Goal: Information Seeking & Learning: Learn about a topic

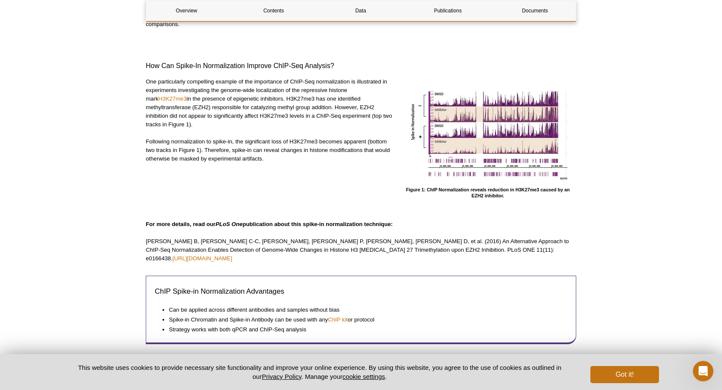
scroll to position [257, 0]
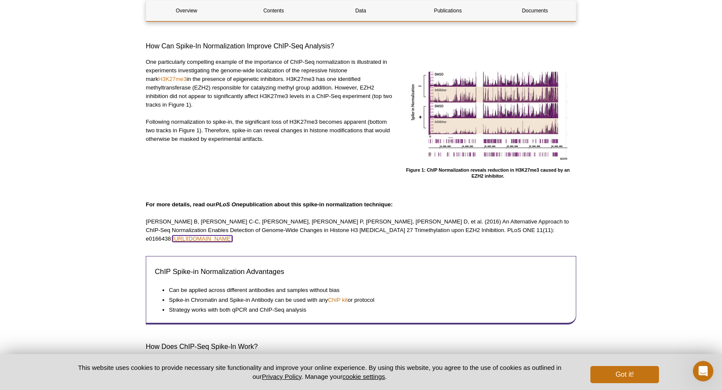
click at [232, 236] on link "[URL][DOMAIN_NAME]" at bounding box center [202, 239] width 60 height 6
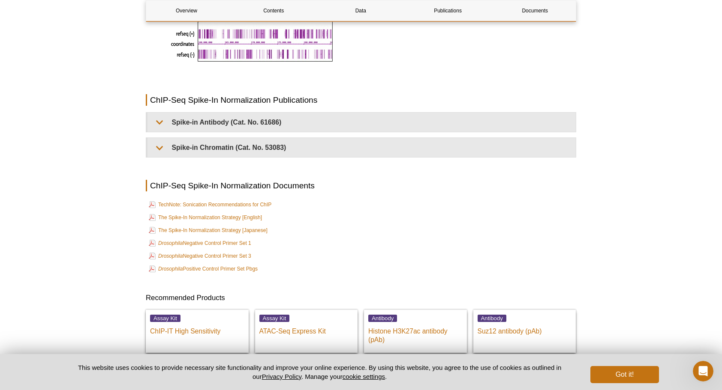
scroll to position [1886, 0]
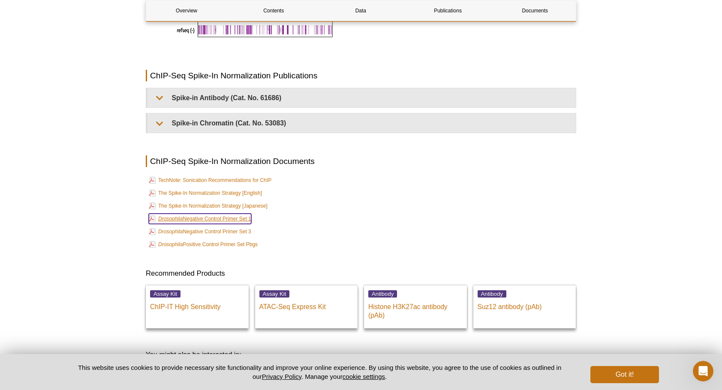
click at [210, 214] on link "Drosophila Negative Control Primer Set 1" at bounding box center [200, 219] width 102 height 10
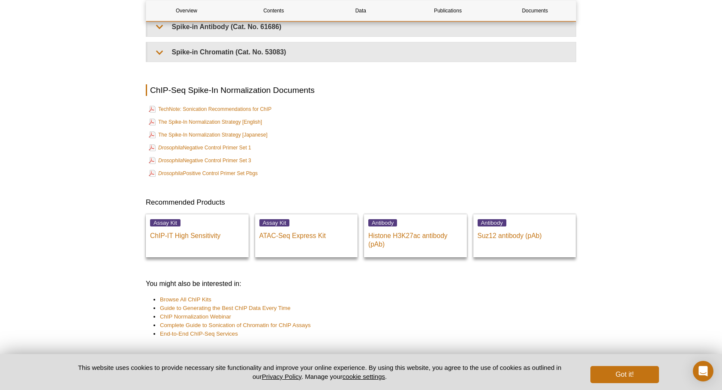
scroll to position [1959, 0]
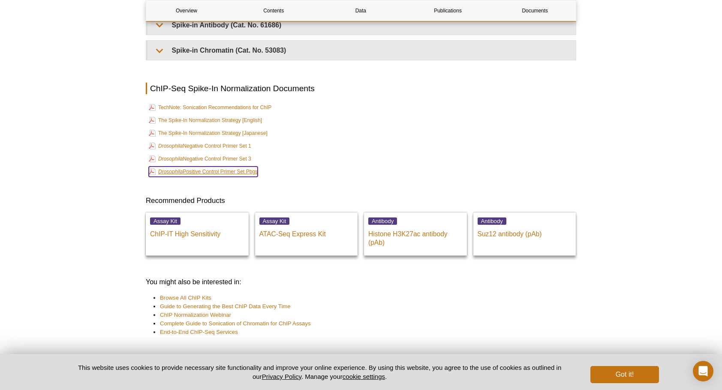
click at [210, 167] on link "Drosophila Positive Control Primer Set Pbgs" at bounding box center [203, 172] width 109 height 10
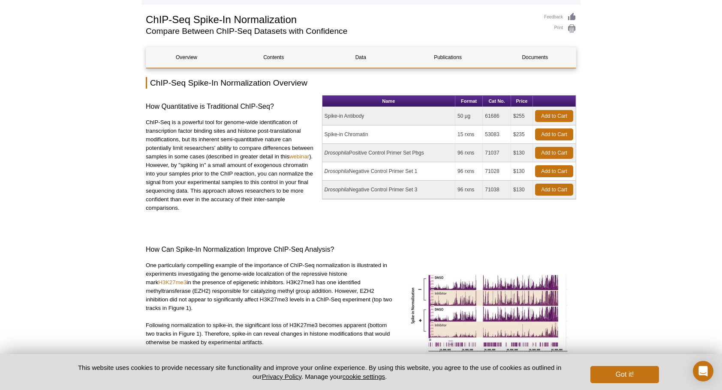
scroll to position [0, 0]
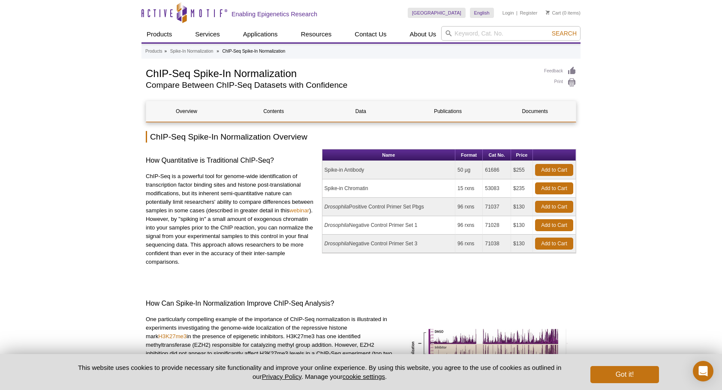
drag, startPoint x: 499, startPoint y: 169, endPoint x: 486, endPoint y: 169, distance: 12.4
click at [486, 169] on td "61686" at bounding box center [497, 170] width 28 height 18
copy td "61686"
drag, startPoint x: 499, startPoint y: 207, endPoint x: 487, endPoint y: 206, distance: 12.4
click at [487, 206] on td "71037" at bounding box center [497, 207] width 28 height 18
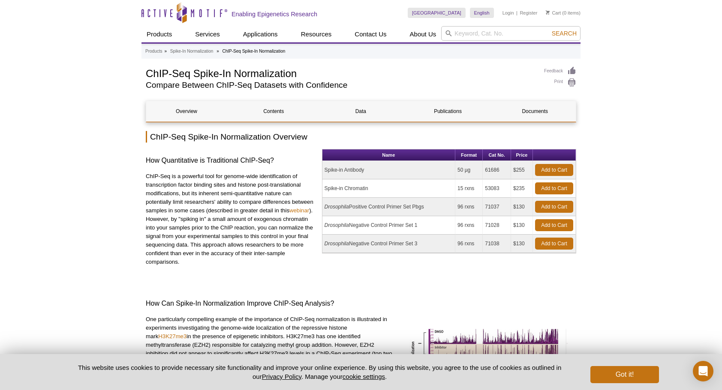
copy td "71037"
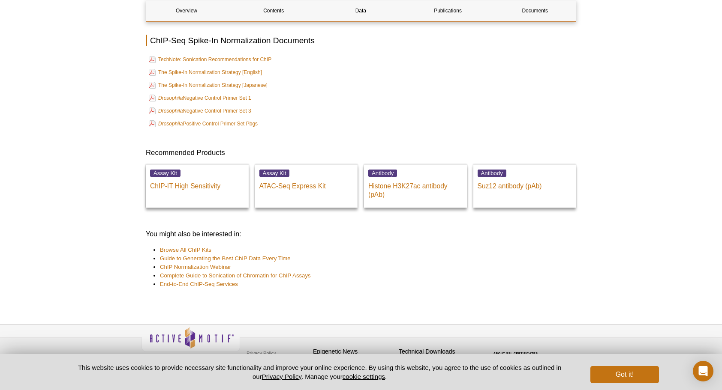
scroll to position [2008, 0]
click at [200, 245] on link "Browse All ChIP Kits" at bounding box center [185, 249] width 51 height 9
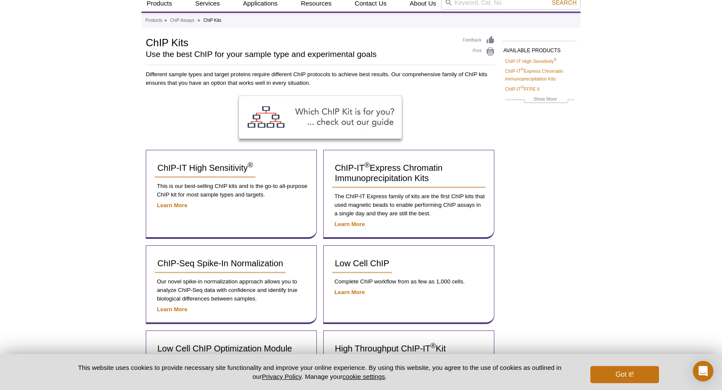
scroll to position [86, 0]
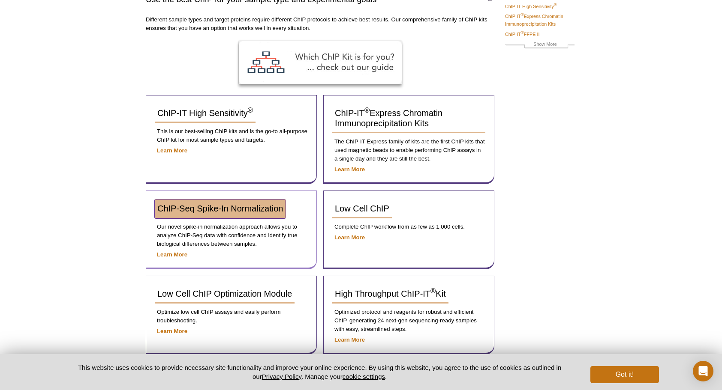
click at [184, 214] on link "ChIP-Seq Spike-In Normalization" at bounding box center [220, 209] width 131 height 19
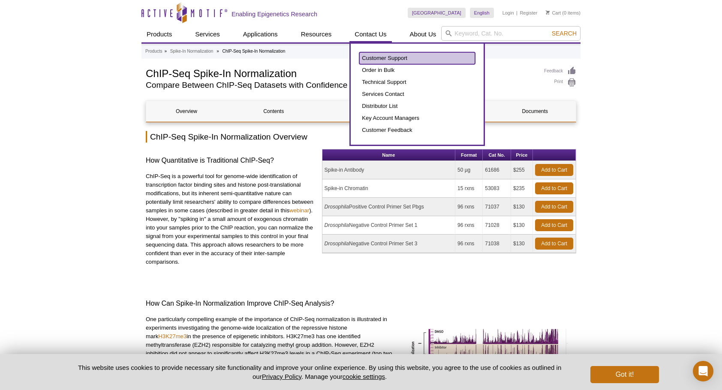
click at [363, 58] on link "Customer Support" at bounding box center [417, 58] width 116 height 12
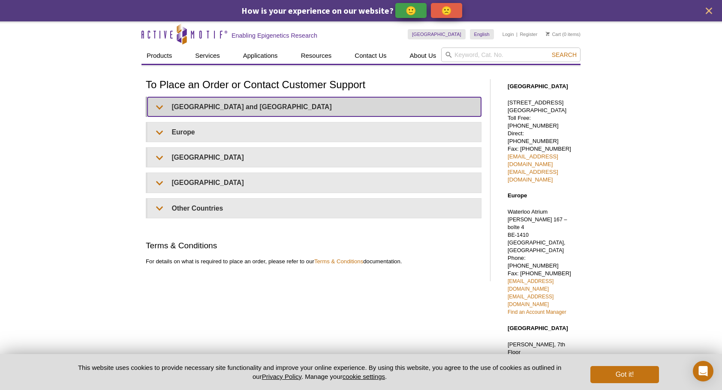
click at [158, 102] on summary "[GEOGRAPHIC_DATA] and [GEOGRAPHIC_DATA]" at bounding box center [313, 106] width 333 height 19
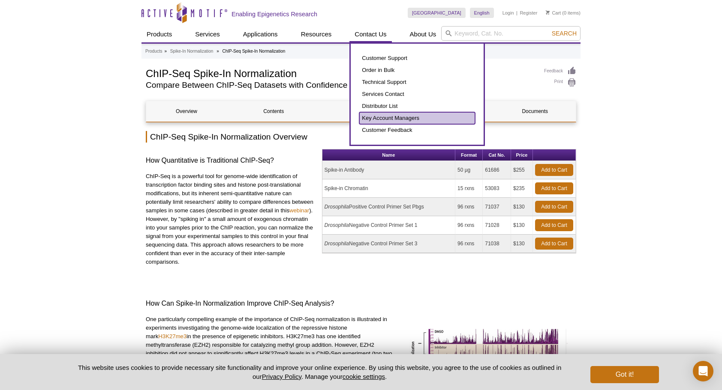
click at [379, 119] on link "Key Account Managers" at bounding box center [417, 118] width 116 height 12
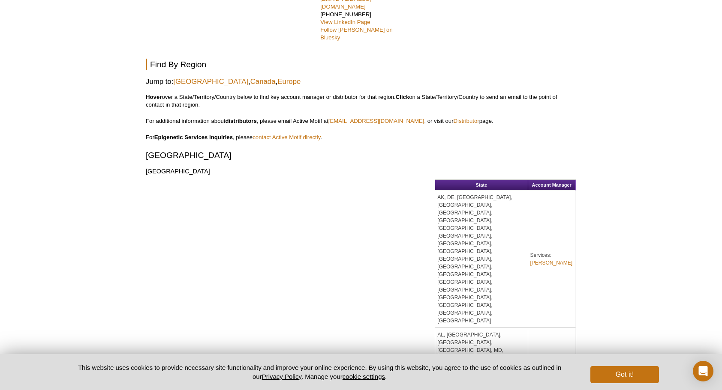
scroll to position [386, 0]
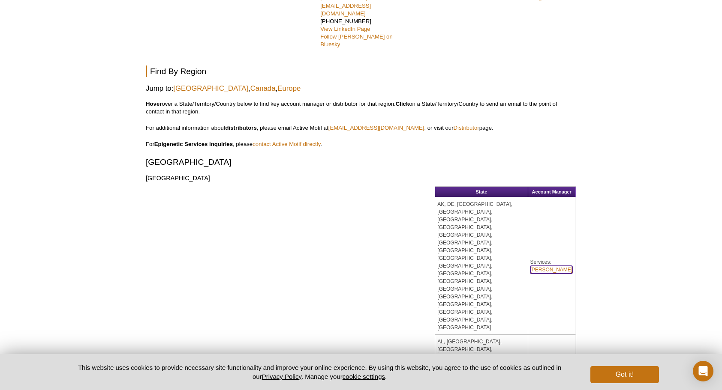
click at [537, 266] on link "Rwik Sen" at bounding box center [551, 270] width 42 height 8
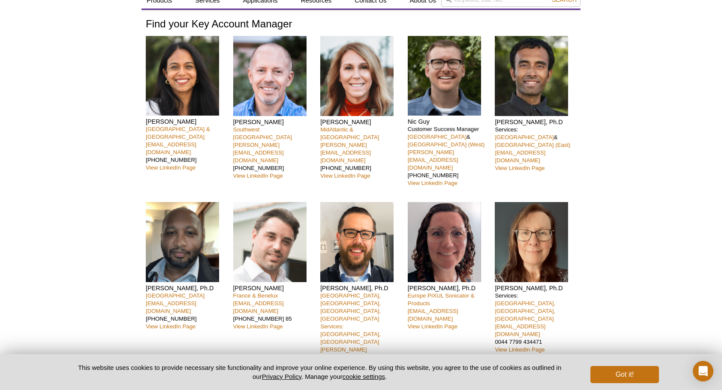
scroll to position [0, 0]
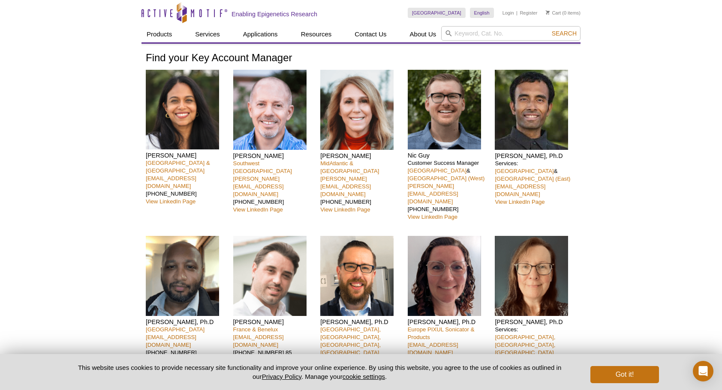
click at [479, 22] on link "English" at bounding box center [491, 24] width 43 height 11
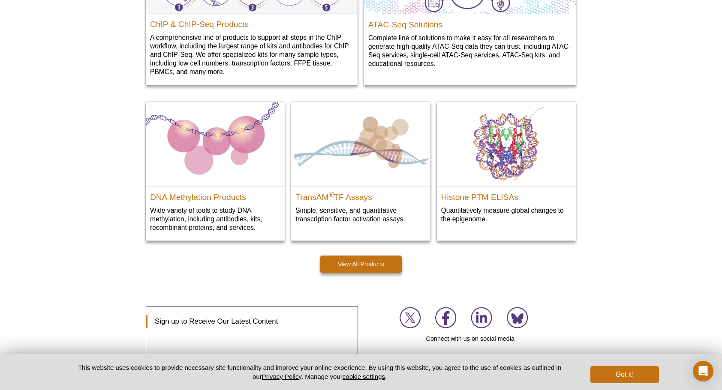
scroll to position [1227, 0]
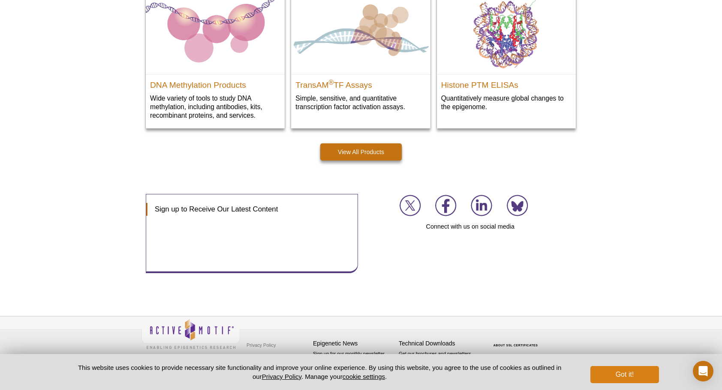
click at [602, 366] on div "Got it!" at bounding box center [622, 372] width 74 height 22
click at [606, 371] on button "Got it!" at bounding box center [624, 374] width 69 height 17
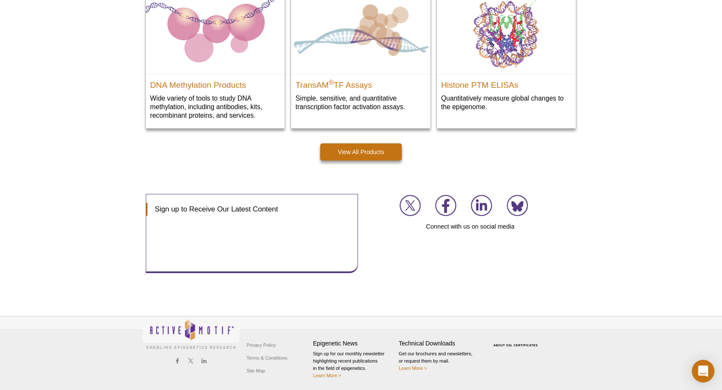
click at [705, 370] on icon "Open Intercom Messenger" at bounding box center [703, 371] width 10 height 11
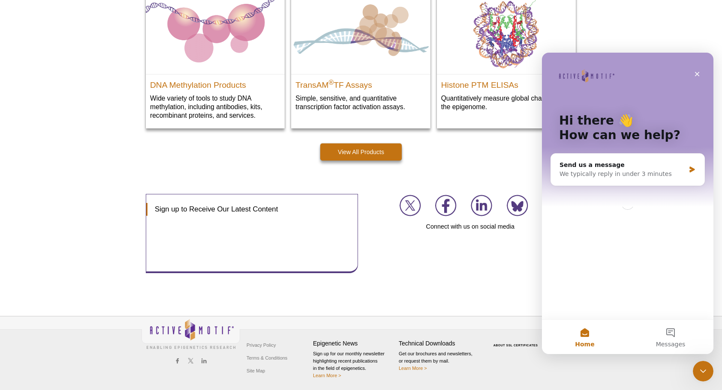
scroll to position [0, 0]
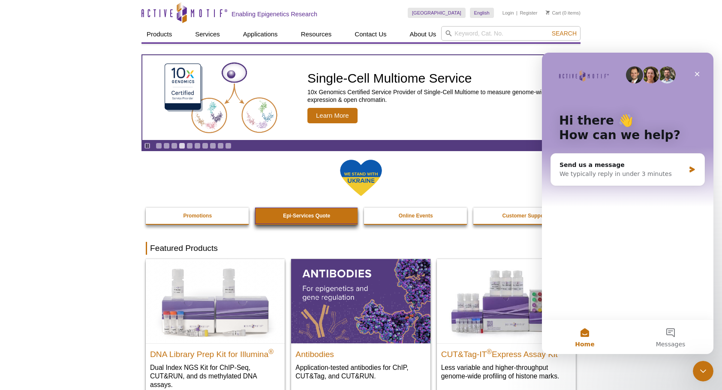
click at [316, 217] on strong "Epi-Services Quote" at bounding box center [306, 216] width 47 height 6
click at [695, 71] on icon "Close" at bounding box center [696, 74] width 7 height 7
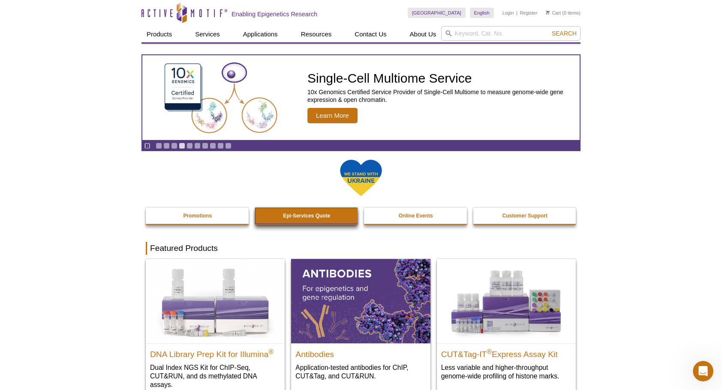
click at [281, 210] on link "Epi-Services Quote" at bounding box center [307, 216] width 104 height 16
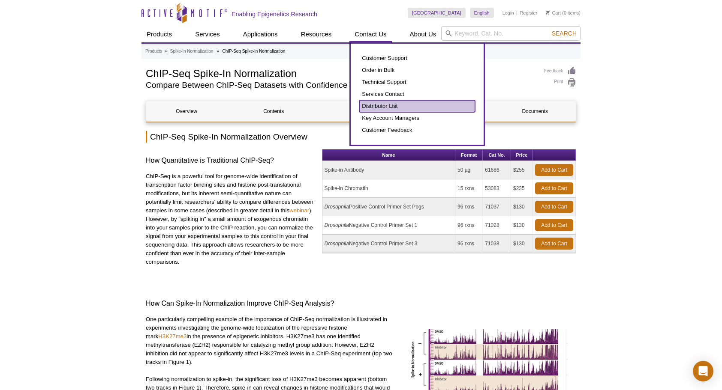
click at [381, 105] on link "Distributor List" at bounding box center [417, 106] width 116 height 12
